Goal: Information Seeking & Learning: Learn about a topic

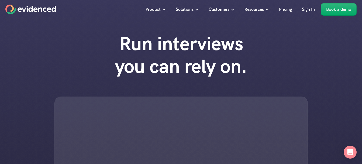
click at [72, 44] on div "Run interviews you can rely on." at bounding box center [181, 130] width 362 height 206
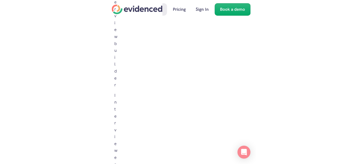
scroll to position [1169, 0]
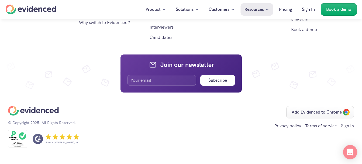
click at [351, 157] on div "Open Intercom Messenger" at bounding box center [350, 152] width 14 height 14
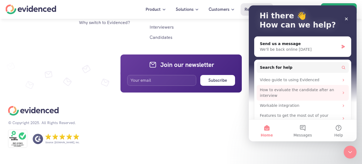
scroll to position [44, 0]
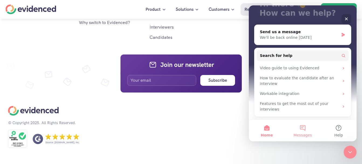
click at [303, 130] on button "Messages" at bounding box center [303, 131] width 36 height 22
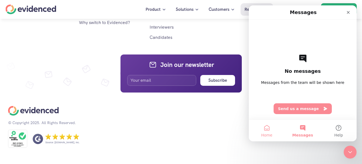
click at [267, 131] on button "Home" at bounding box center [267, 131] width 36 height 22
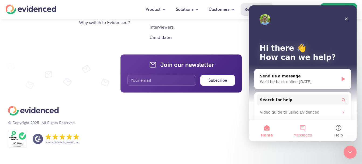
click at [313, 123] on button "Messages" at bounding box center [303, 131] width 36 height 22
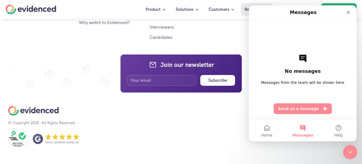
click at [349, 150] on icon "Close Intercom Messenger" at bounding box center [349, 151] width 6 height 6
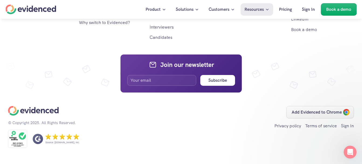
scroll to position [0, 0]
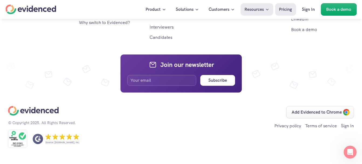
click at [290, 8] on p "Pricing" at bounding box center [285, 9] width 13 height 7
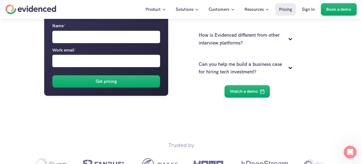
scroll to position [97, 0]
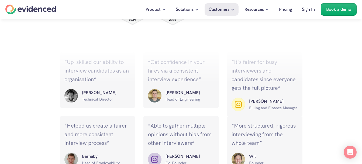
scroll to position [716, 0]
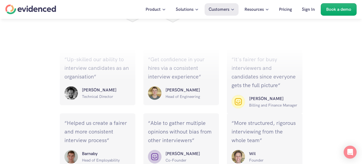
click at [248, 150] on div "Wil Founder" at bounding box center [265, 156] width 66 height 13
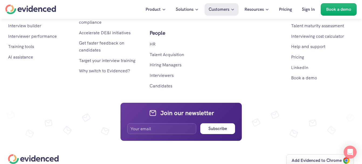
scroll to position [1137, 0]
